Goal: Task Accomplishment & Management: Use online tool/utility

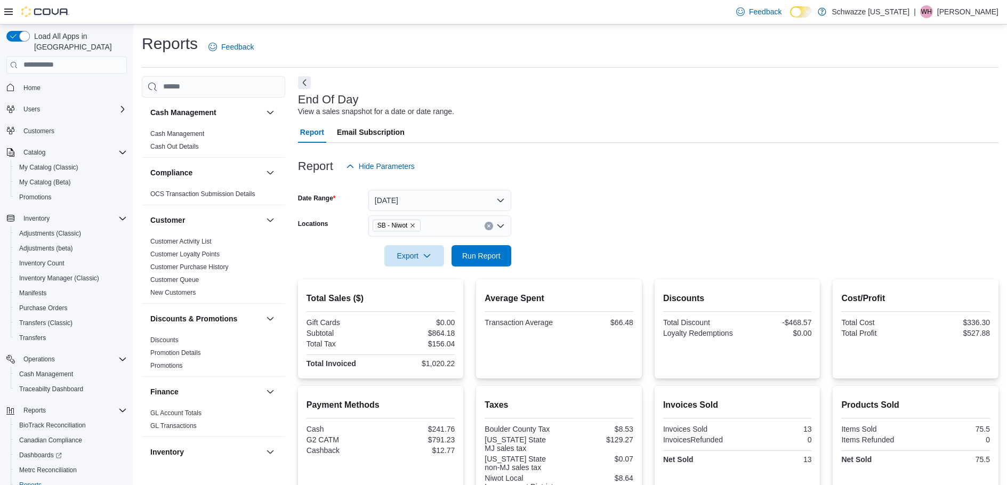
scroll to position [53, 0]
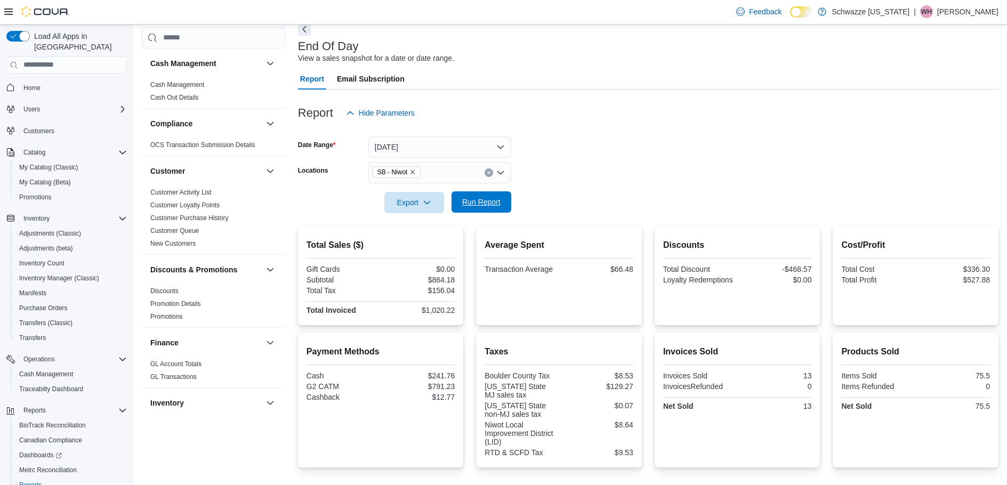
click at [489, 207] on span "Run Report" at bounding box center [481, 202] width 38 height 11
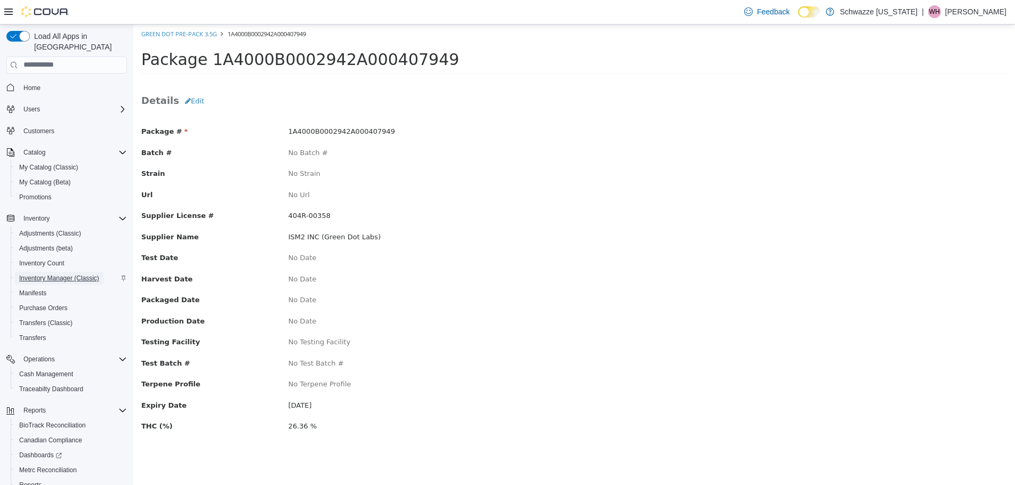
click at [83, 274] on span "Inventory Manager (Classic)" at bounding box center [59, 278] width 80 height 9
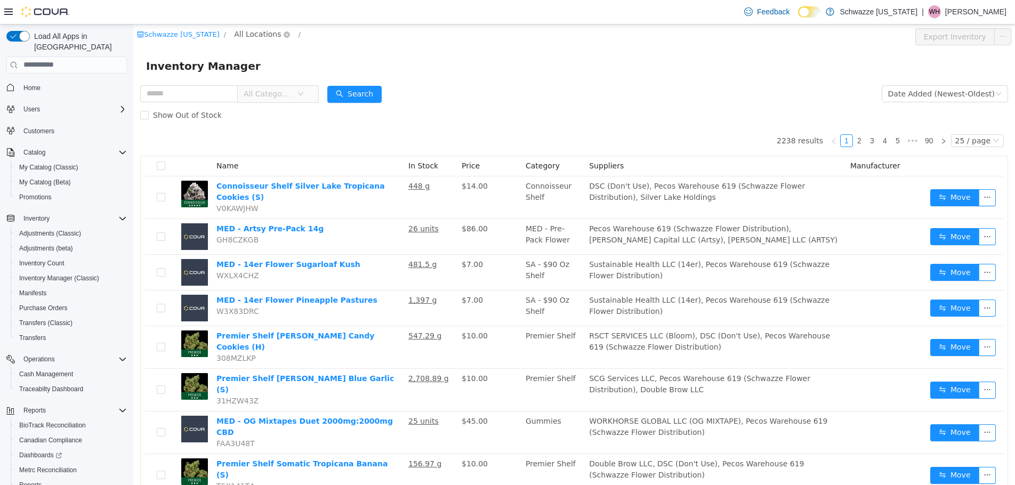
click at [234, 36] on span "All Locations" at bounding box center [257, 34] width 47 height 12
type input "***"
click at [259, 116] on span "SB - Niwot" at bounding box center [276, 110] width 51 height 14
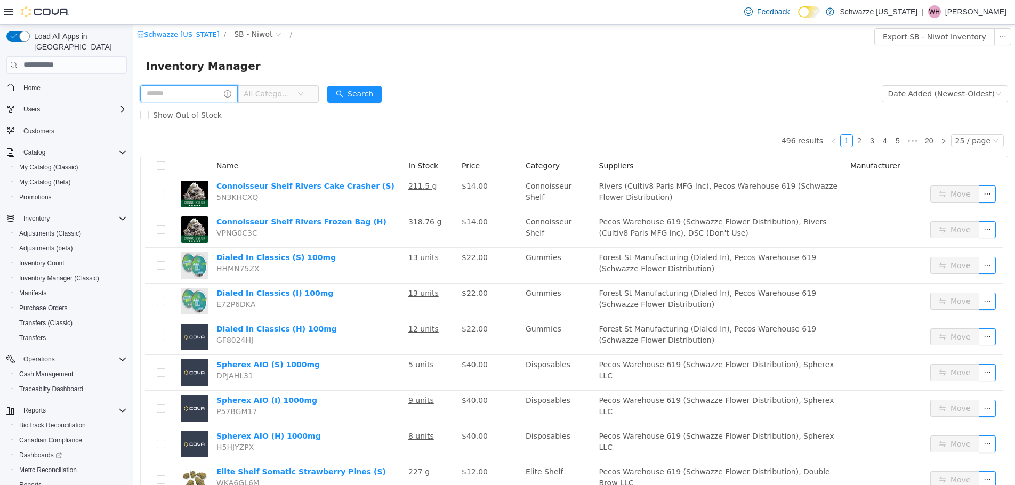
click at [176, 94] on input "text" at bounding box center [189, 93] width 98 height 17
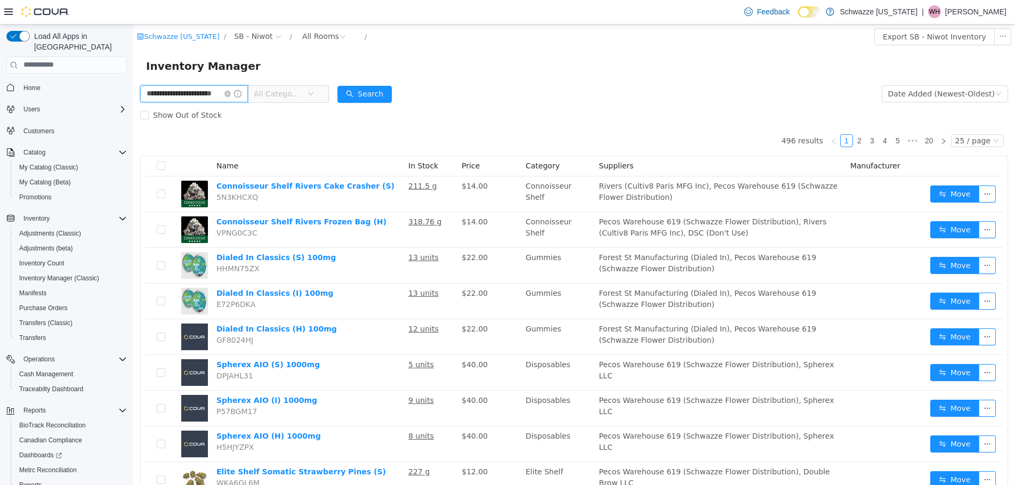
scroll to position [0, 13]
type input "**********"
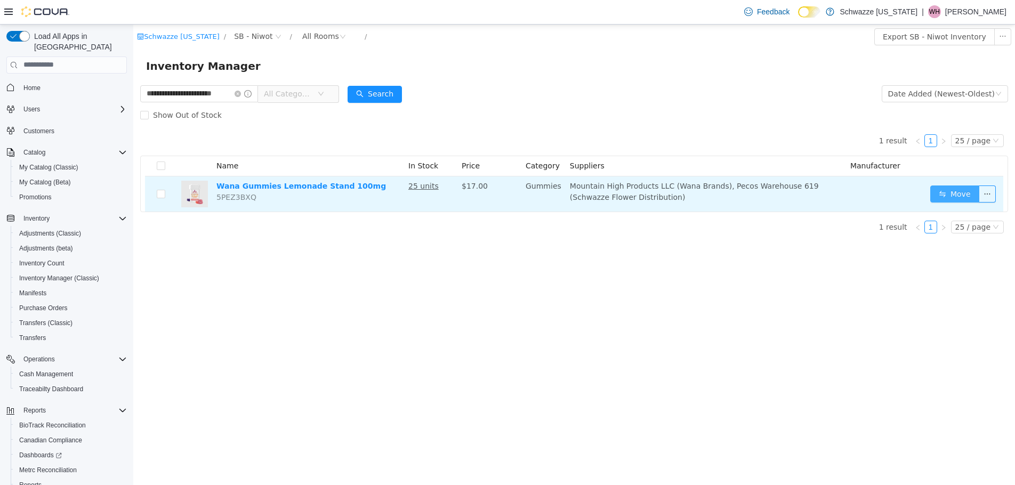
click at [951, 192] on button "Move" at bounding box center [954, 193] width 49 height 17
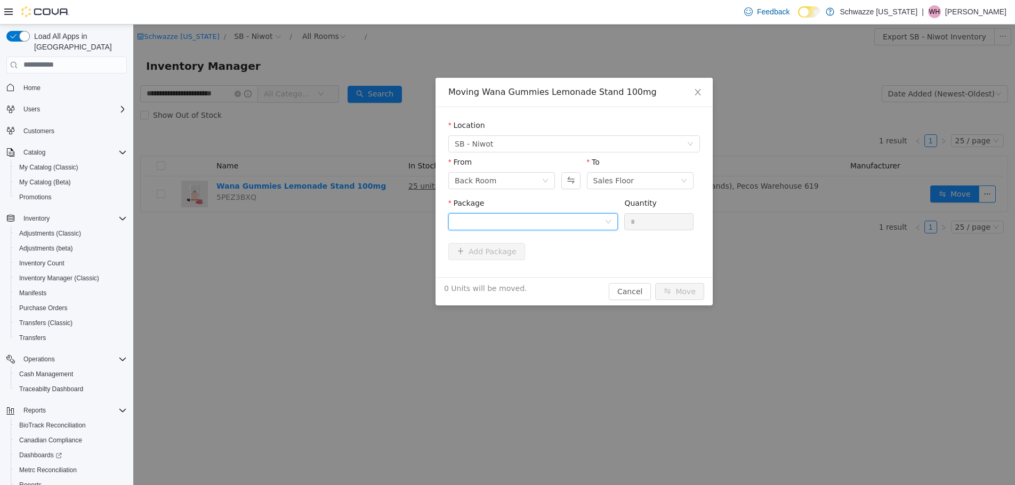
click at [565, 221] on div at bounding box center [530, 221] width 150 height 16
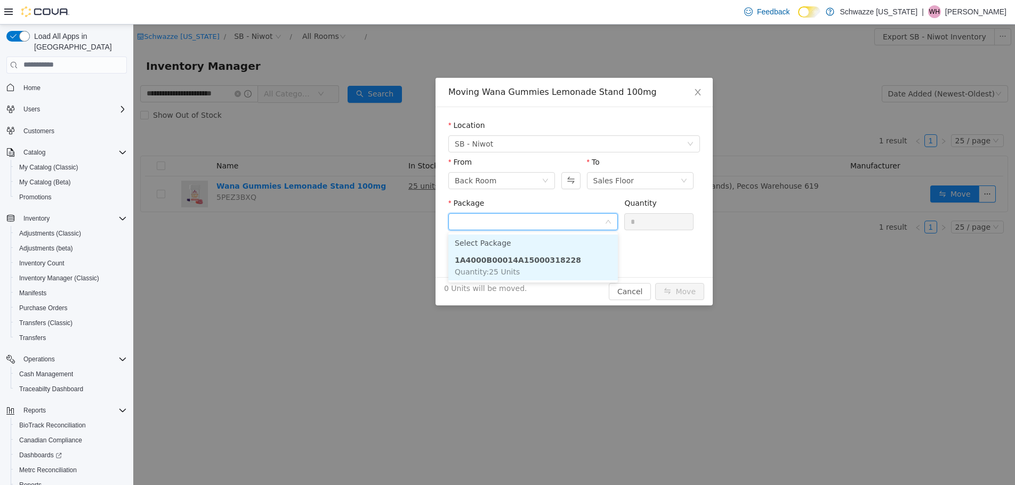
click at [556, 259] on strong "1A4000B00014A15000318228" at bounding box center [518, 259] width 126 height 9
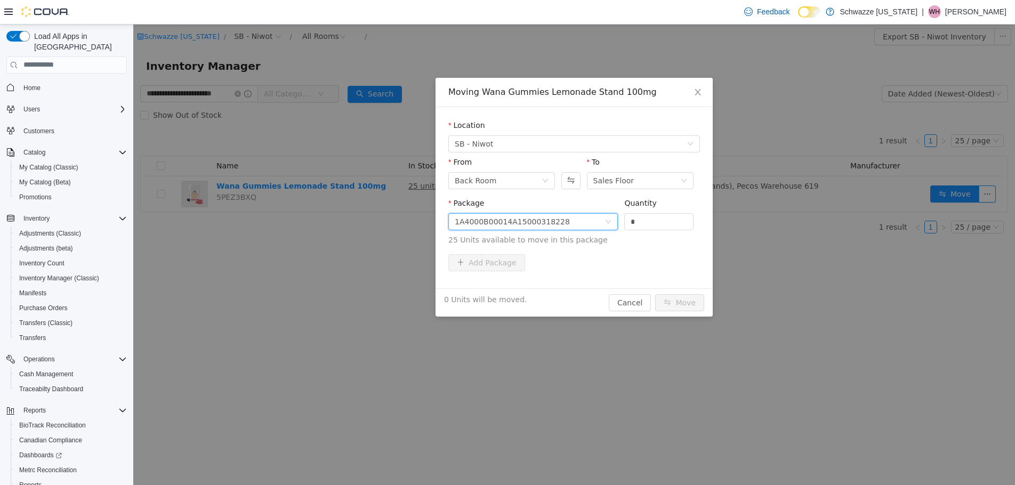
drag, startPoint x: 668, startPoint y: 226, endPoint x: 466, endPoint y: 229, distance: 202.1
click at [475, 228] on span "Package 1A4000B00014A15000318228 Quantity * 25 Units available to move in this …" at bounding box center [574, 221] width 252 height 47
type input "**"
click at [686, 297] on button "Move" at bounding box center [679, 302] width 49 height 17
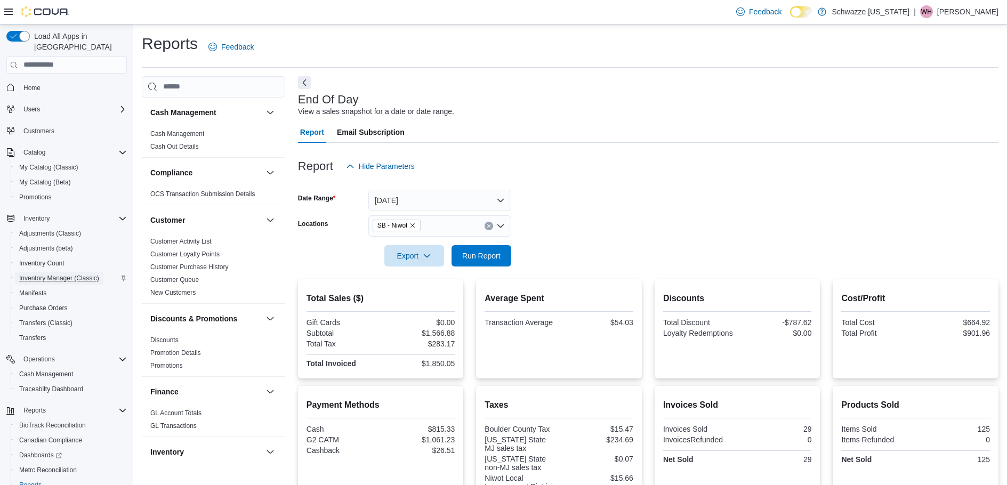
click at [67, 274] on span "Inventory Manager (Classic)" at bounding box center [59, 278] width 80 height 9
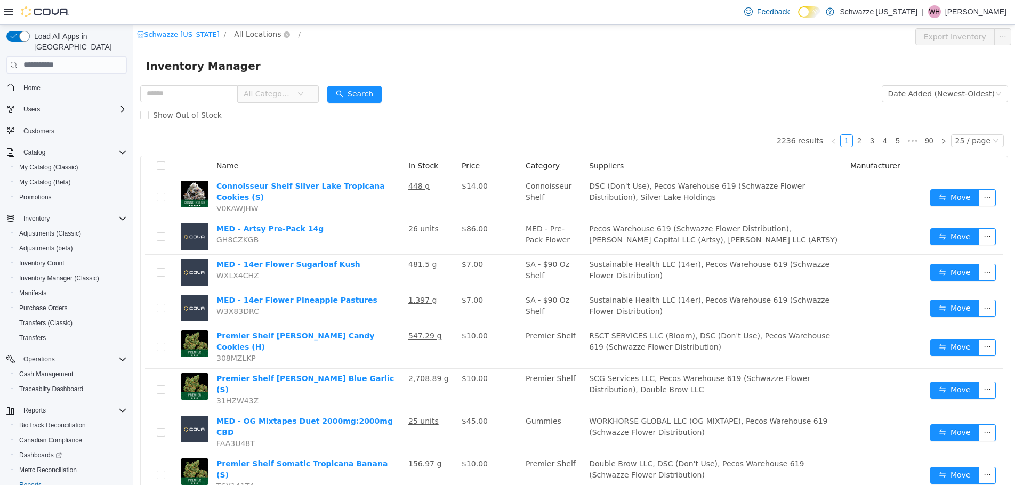
click at [234, 31] on span "All Locations" at bounding box center [257, 34] width 47 height 12
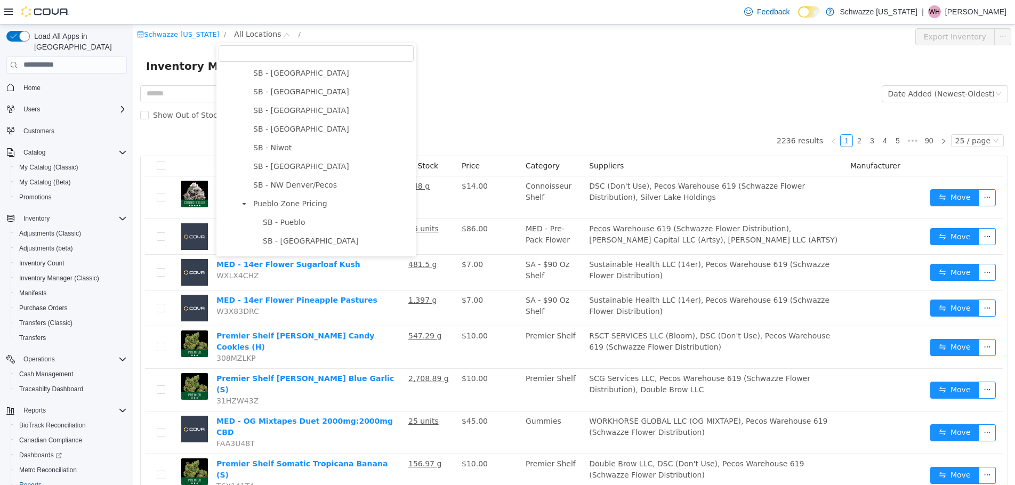
scroll to position [427, 0]
click at [280, 98] on span "SB - Niwot" at bounding box center [272, 94] width 38 height 9
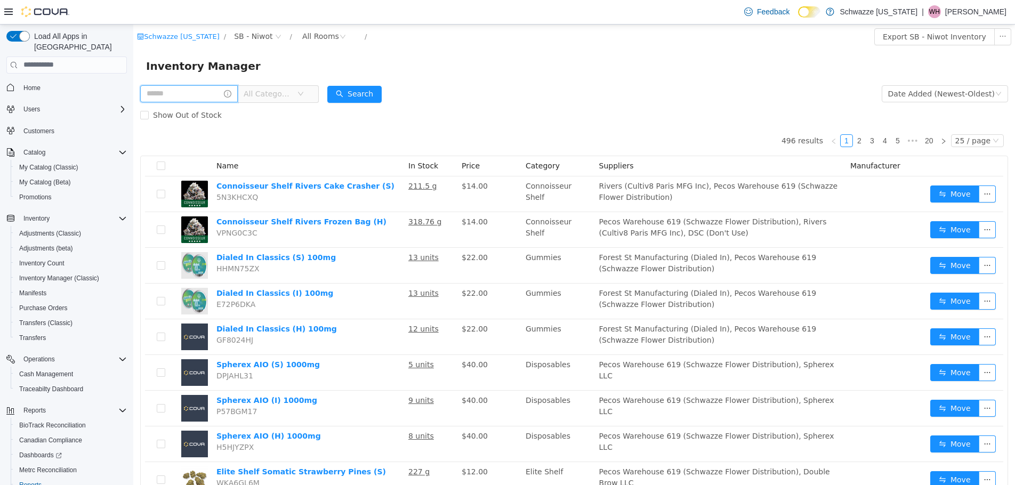
click at [205, 97] on input "text" at bounding box center [189, 93] width 98 height 17
type input "**********"
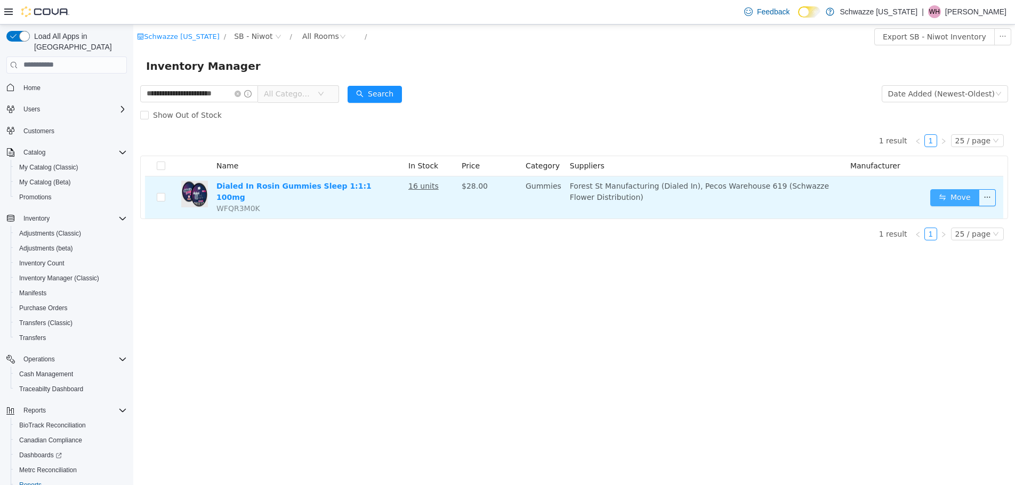
click at [935, 191] on button "Move" at bounding box center [954, 197] width 49 height 17
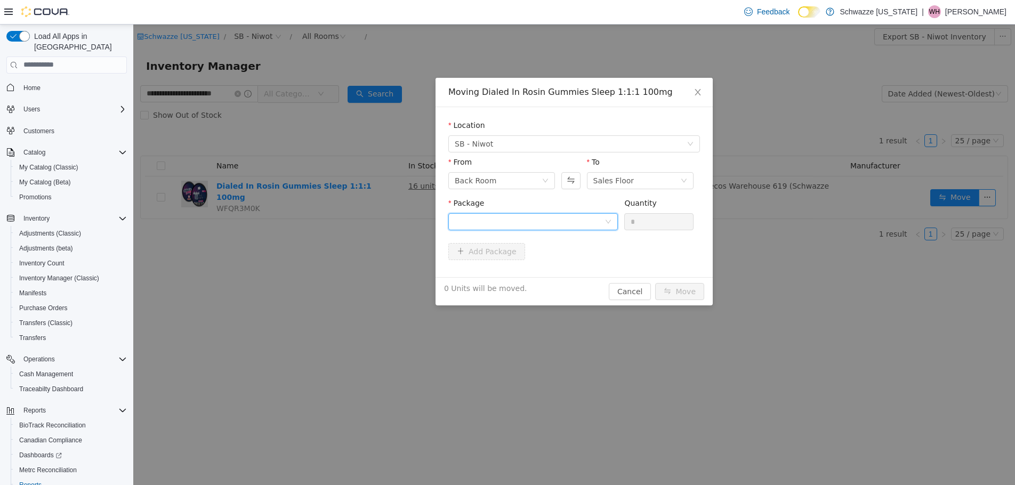
click at [507, 221] on div at bounding box center [530, 221] width 150 height 16
click at [509, 264] on li "1A4000B000375F1000157261 Quantity : 16 Units" at bounding box center [533, 265] width 170 height 29
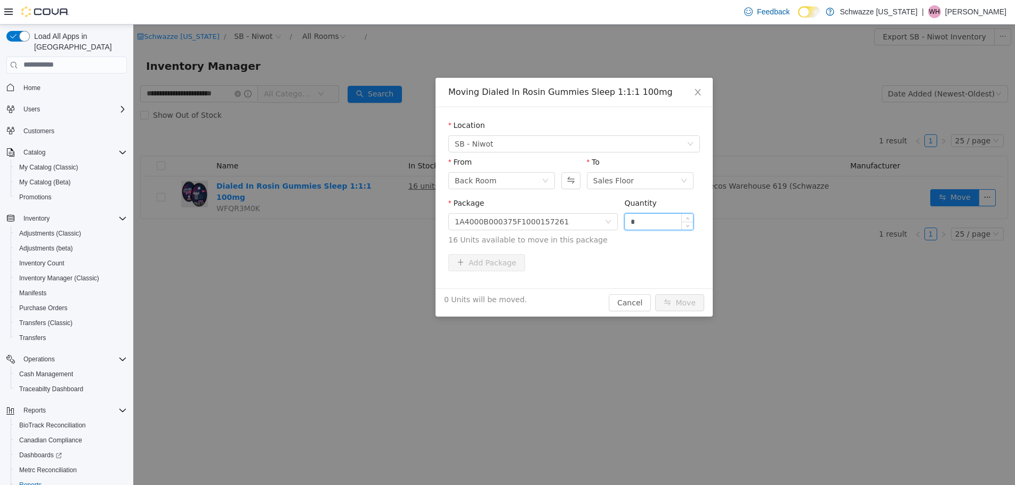
click at [671, 224] on input "*" at bounding box center [659, 221] width 68 height 16
type input "**"
click at [692, 303] on button "Move" at bounding box center [679, 302] width 49 height 17
